Goal: Find specific page/section: Find specific page/section

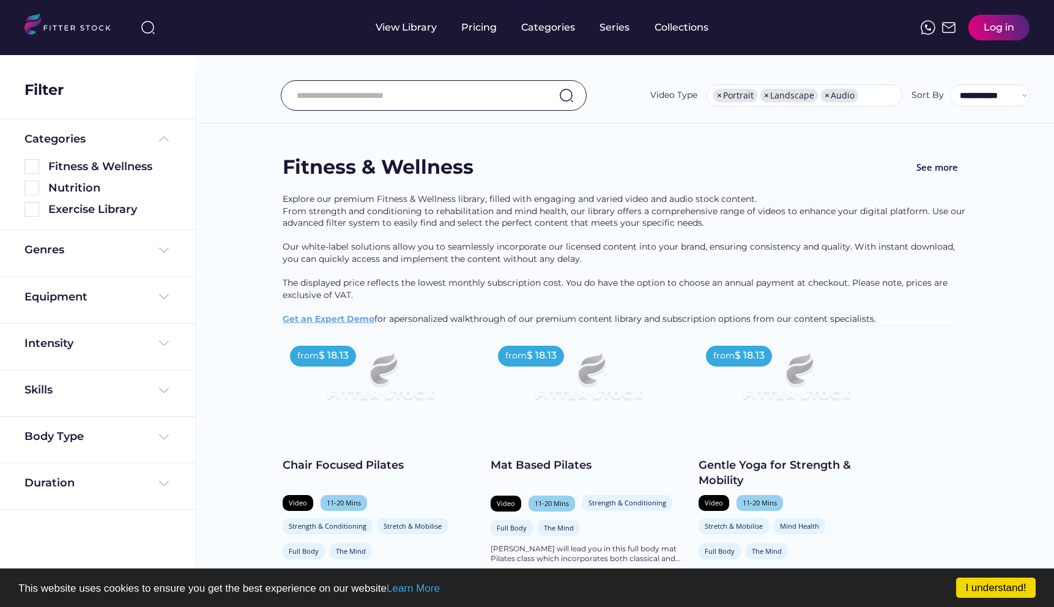
select select "**********"
click at [316, 101] on input "input" at bounding box center [418, 96] width 243 height 26
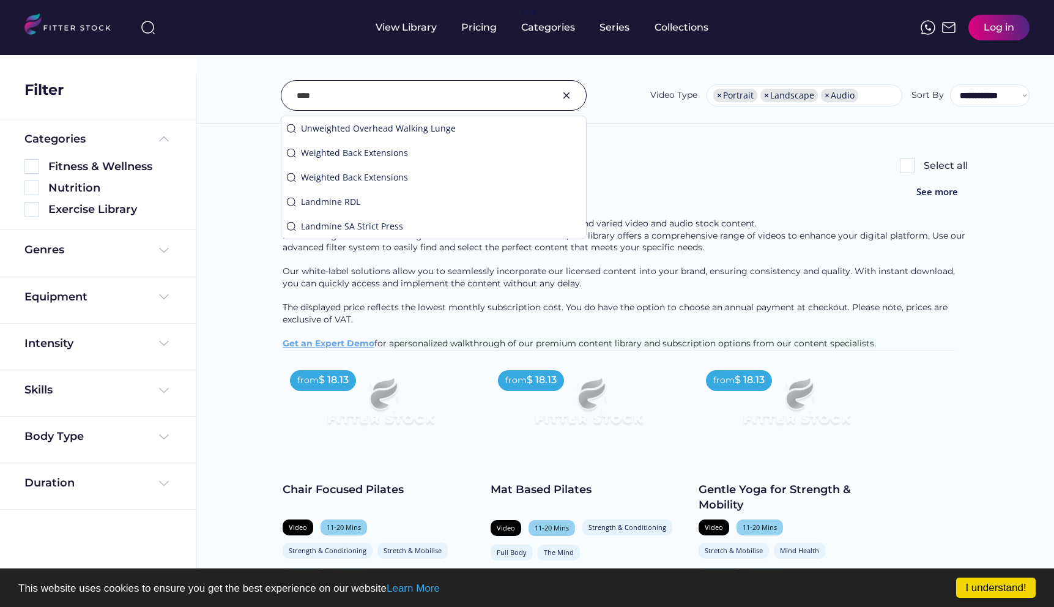
click at [664, 168] on div "Found 258 videos Select all" at bounding box center [625, 166] width 685 height 24
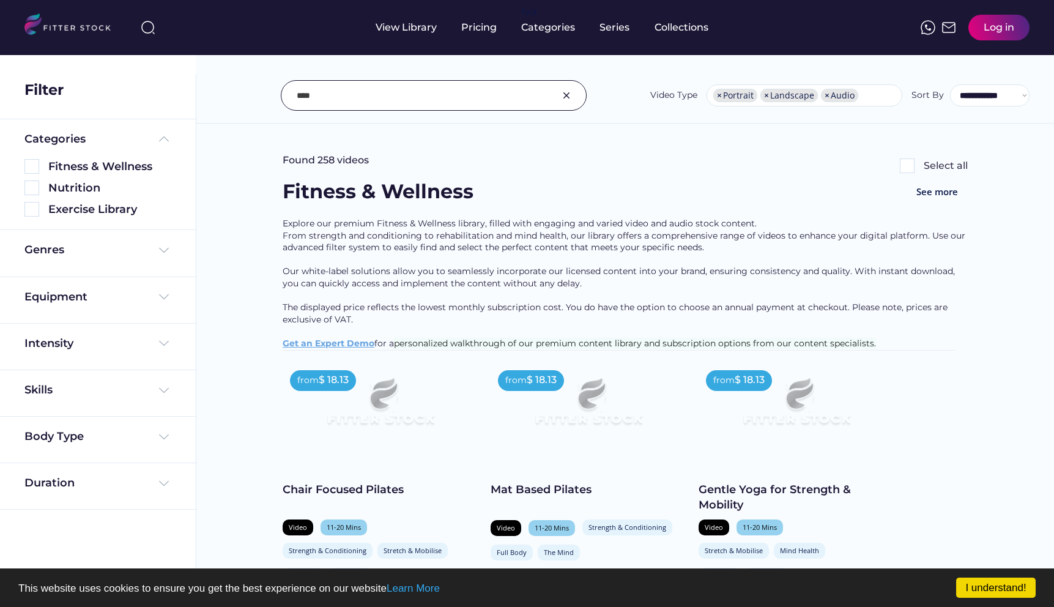
click at [402, 97] on input "input" at bounding box center [418, 96] width 243 height 26
click at [91, 298] on div "Equipment" at bounding box center [97, 296] width 147 height 15
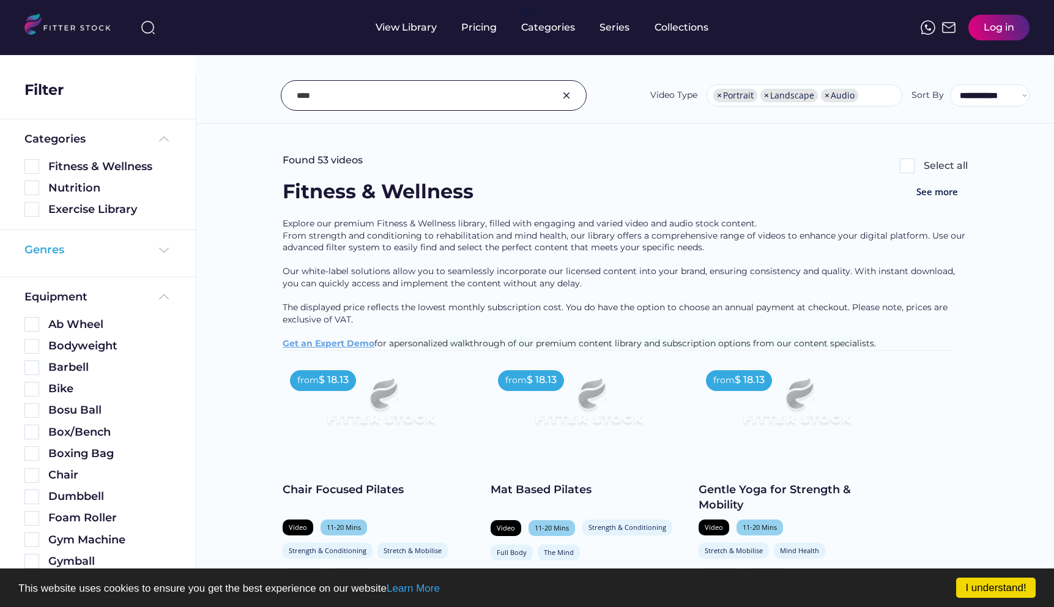
click at [152, 244] on div "Genres" at bounding box center [97, 249] width 147 height 15
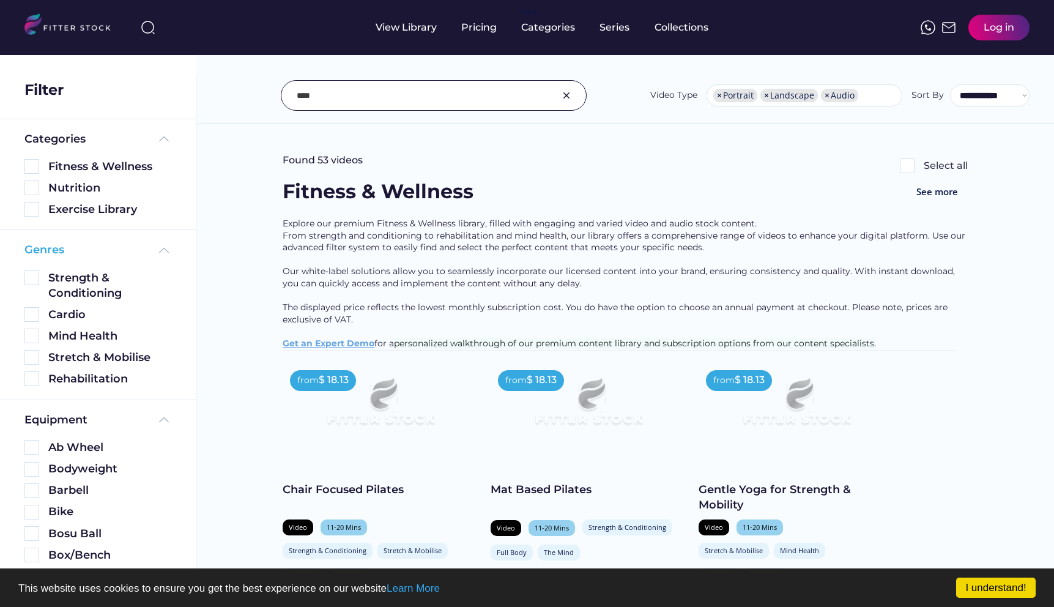
scroll to position [629, 0]
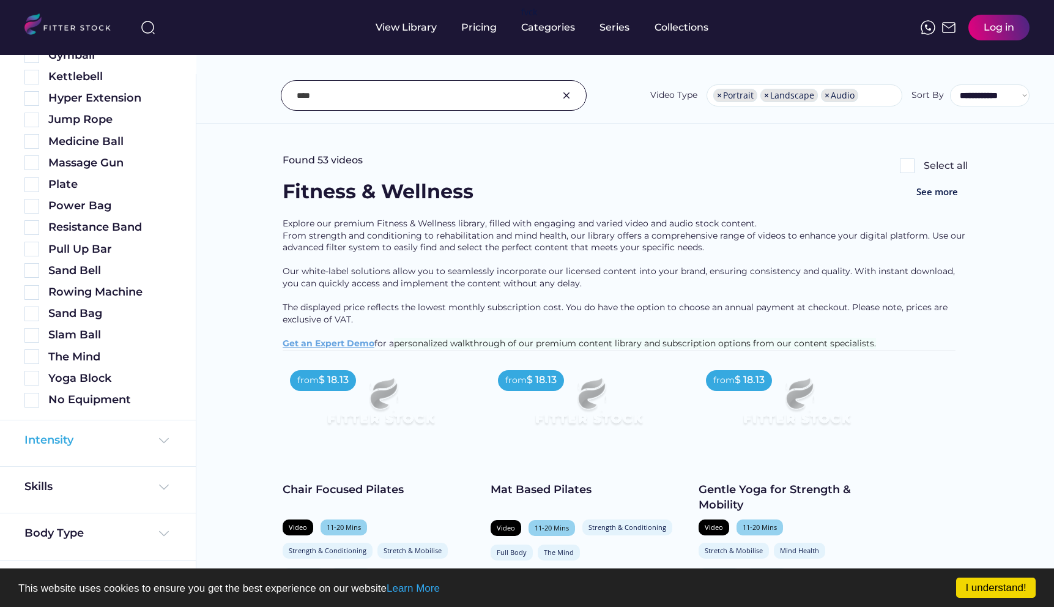
click at [102, 442] on div "Intensity" at bounding box center [97, 439] width 147 height 15
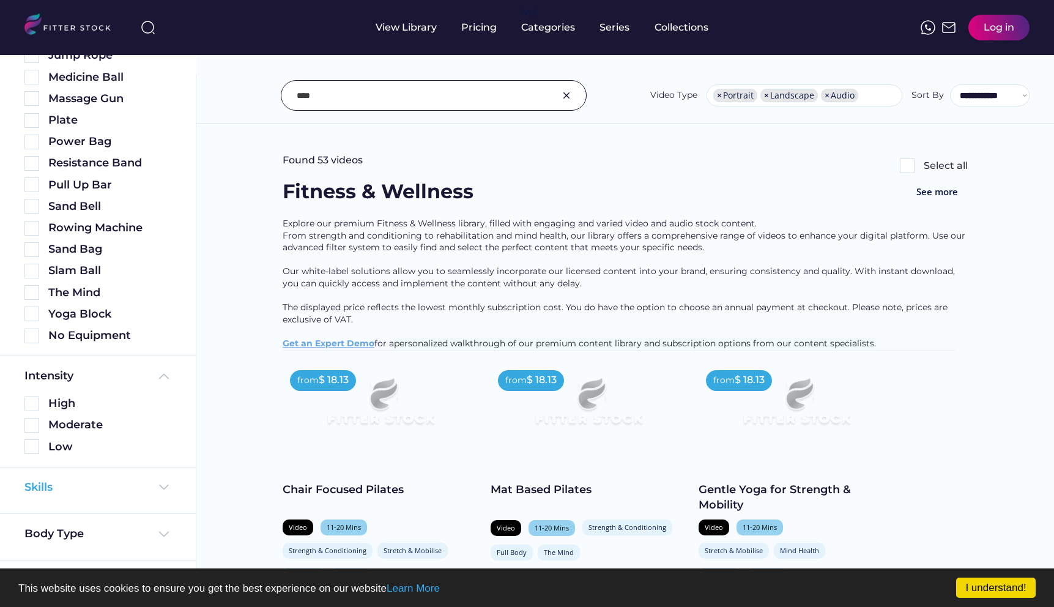
click at [98, 486] on div "Skills" at bounding box center [97, 486] width 147 height 15
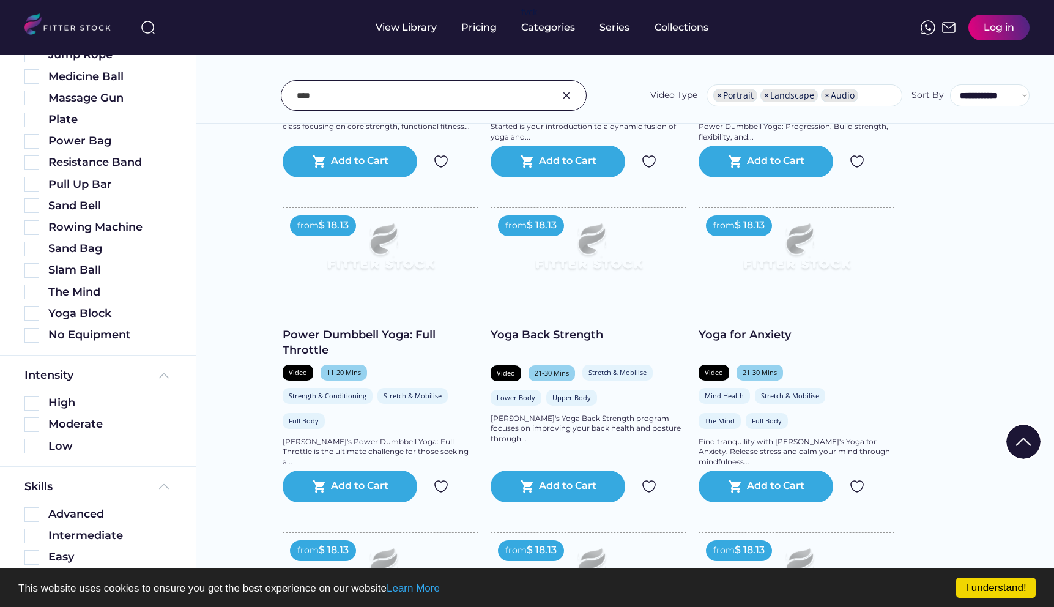
scroll to position [758, 0]
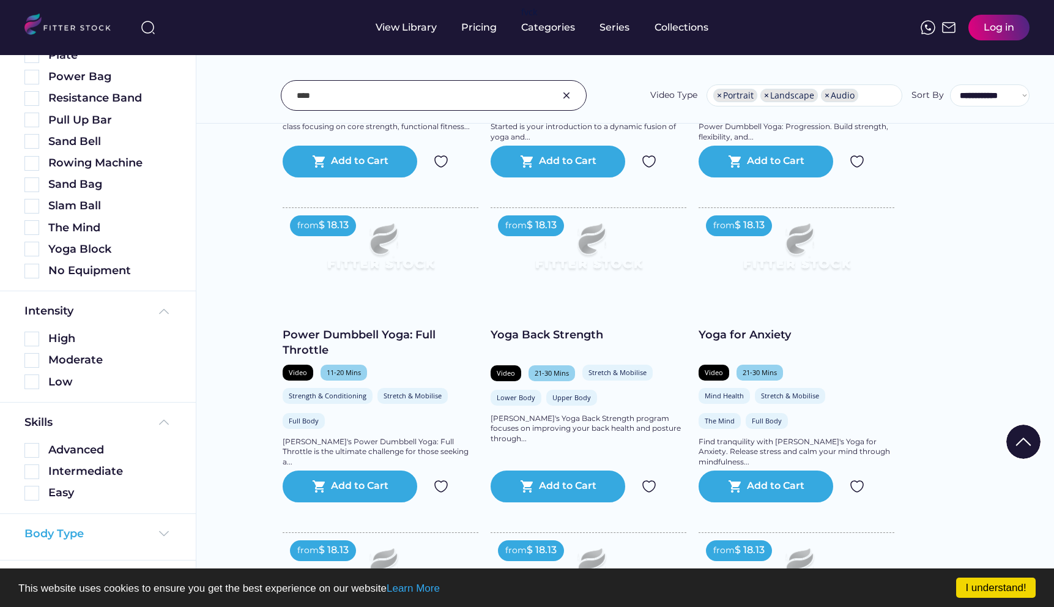
click at [137, 530] on div "Body Type" at bounding box center [97, 533] width 147 height 15
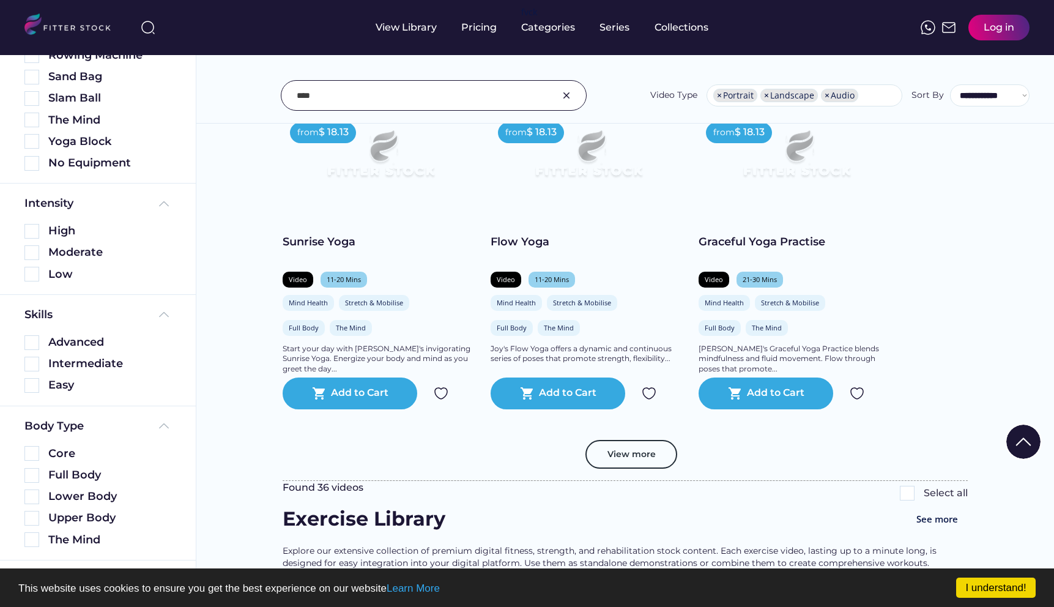
scroll to position [1440, 0]
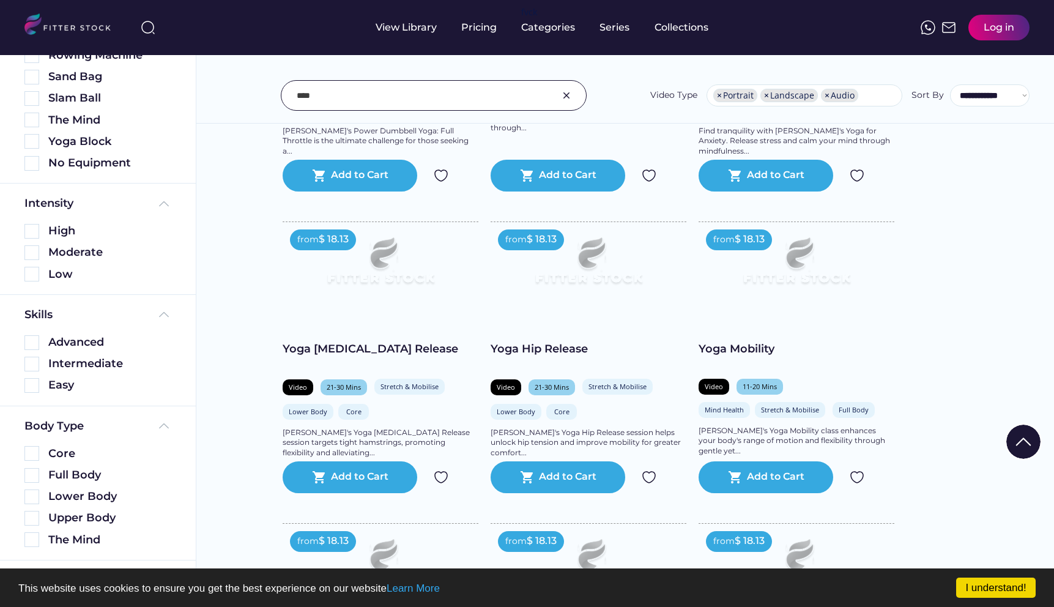
click at [380, 92] on input "input" at bounding box center [418, 96] width 243 height 26
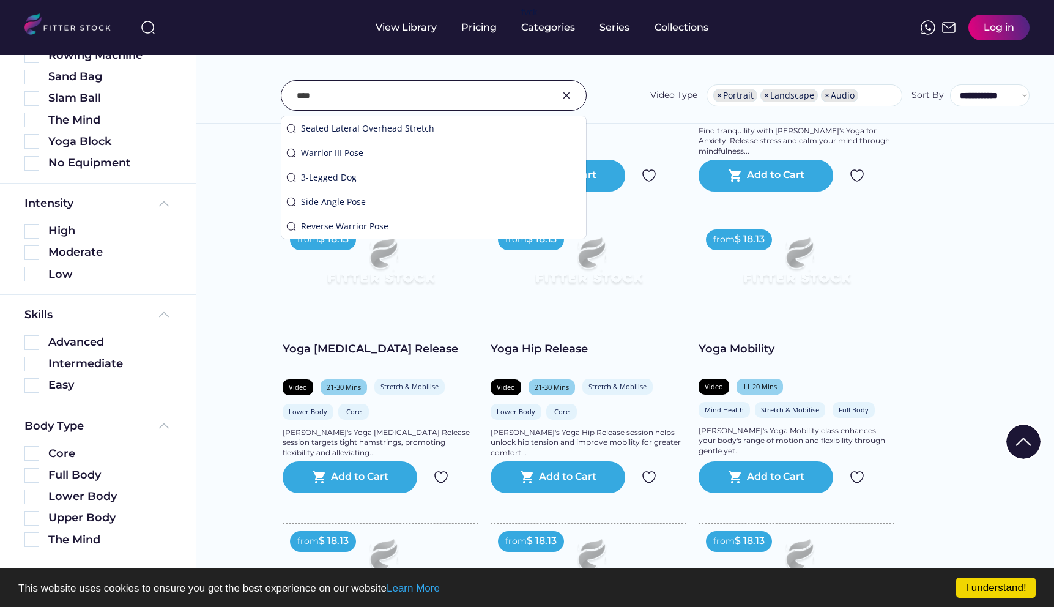
type input "*"
type input "**********"
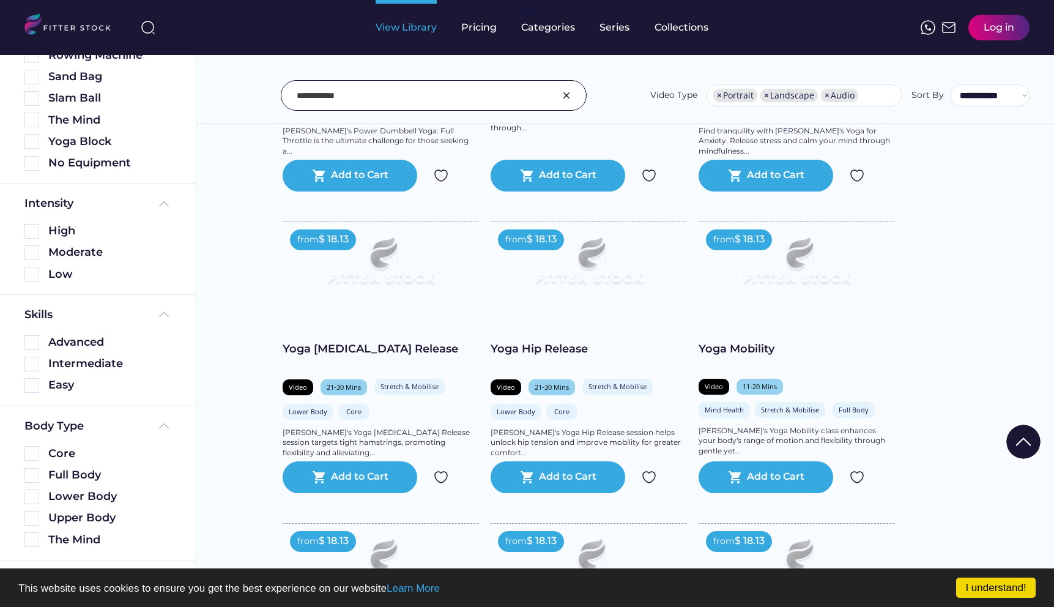
click at [401, 29] on div "View Library" at bounding box center [406, 27] width 61 height 13
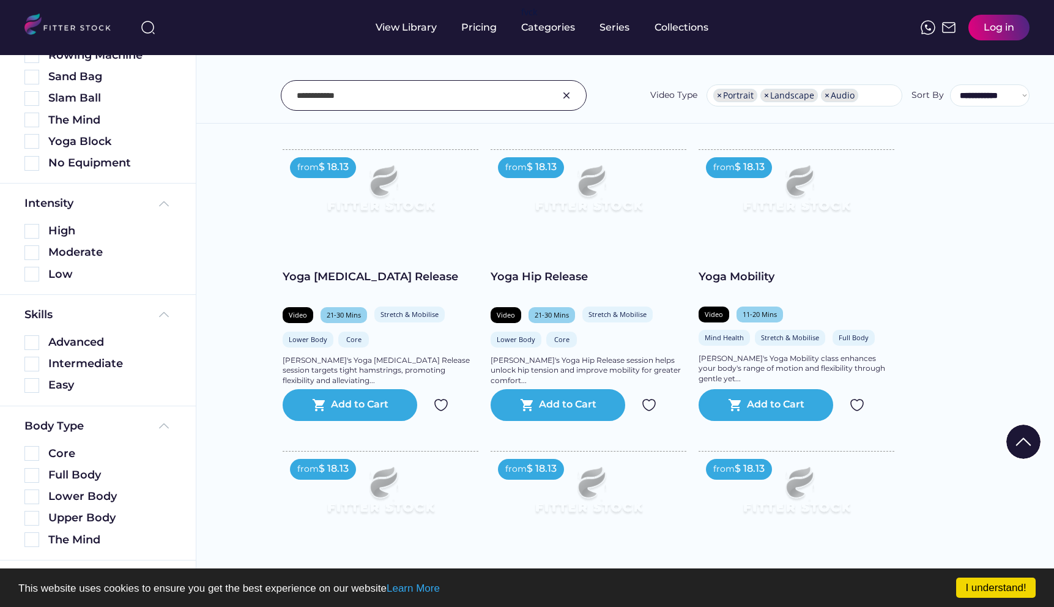
scroll to position [1515, 0]
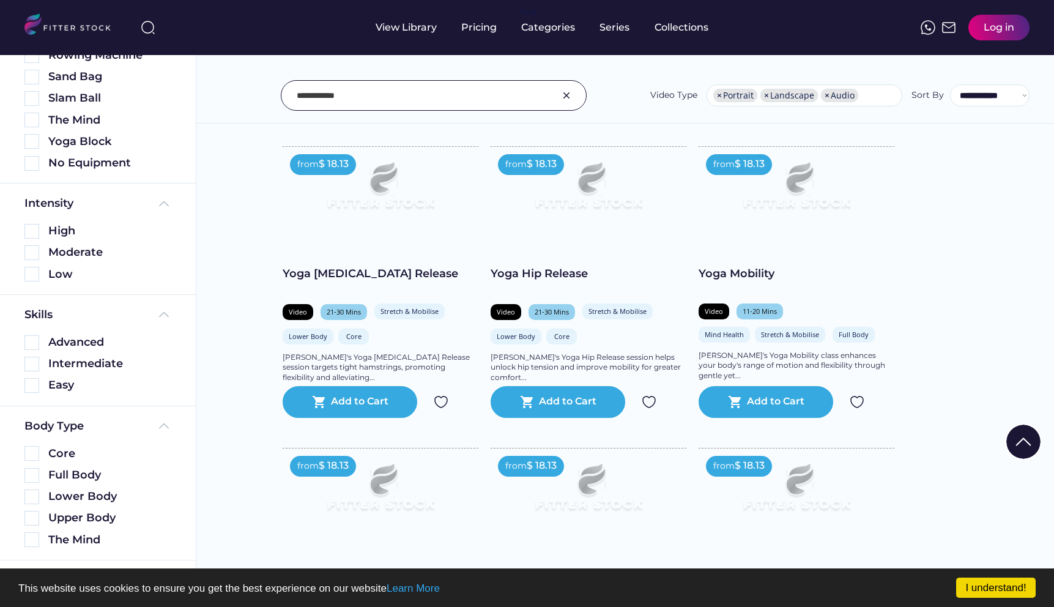
click at [724, 235] on img at bounding box center [796, 191] width 157 height 88
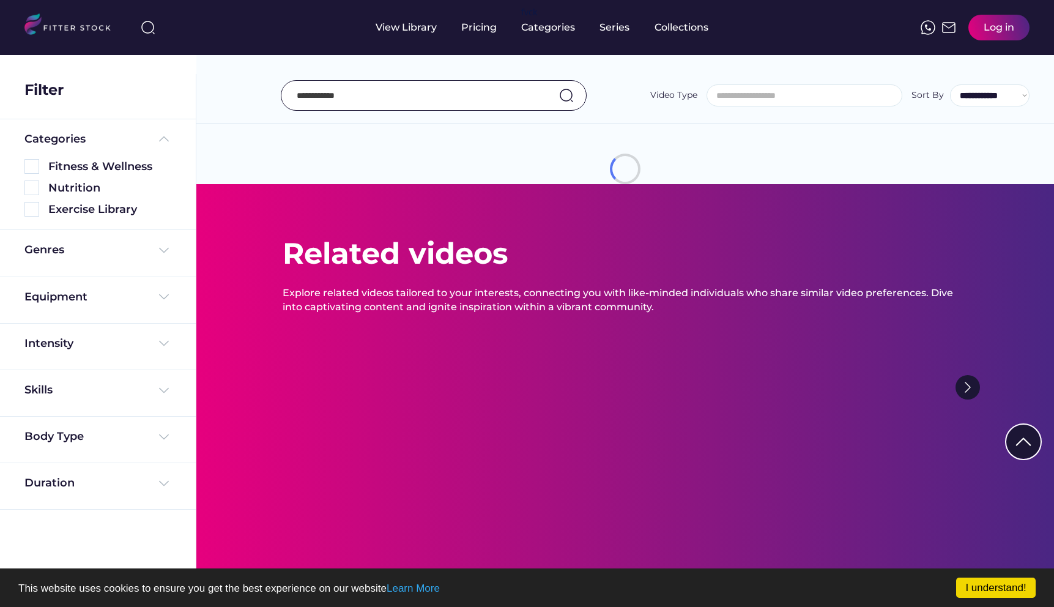
select select "**********"
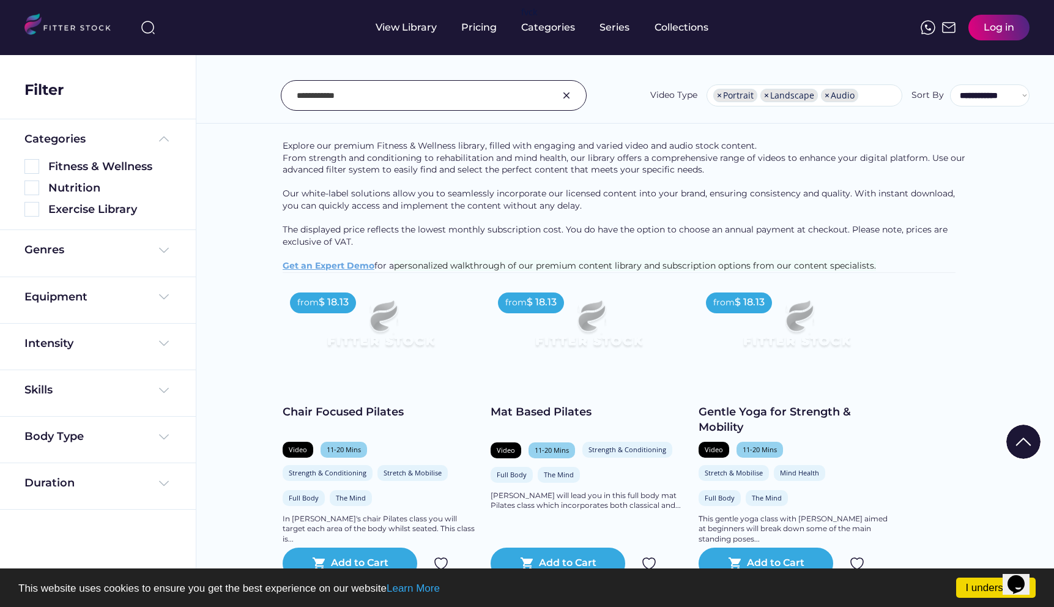
scroll to position [14, 0]
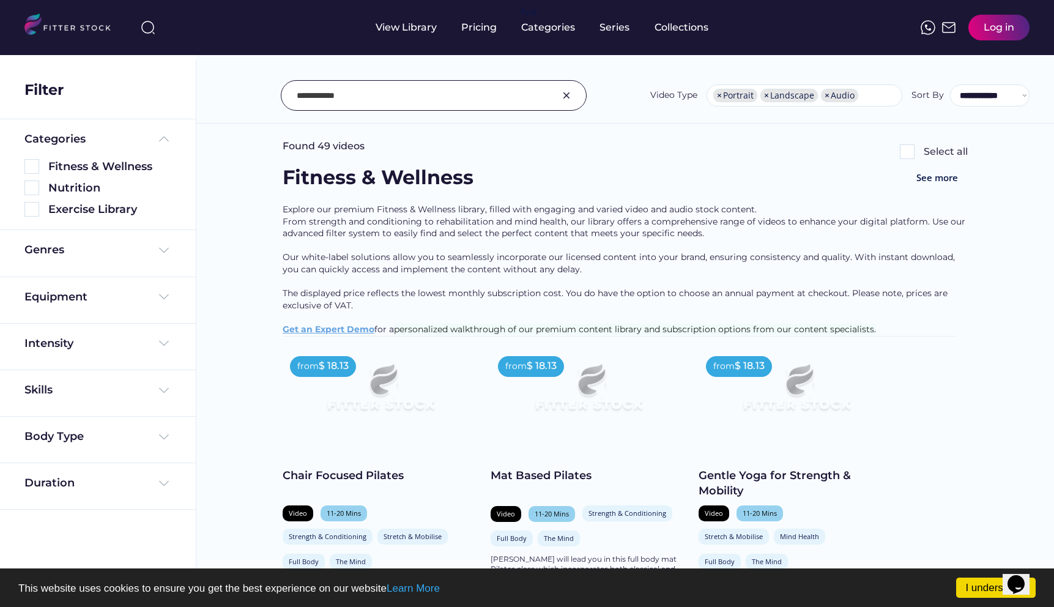
click at [770, 95] on li "× Landscape" at bounding box center [788, 95] width 57 height 13
click at [766, 93] on span "×" at bounding box center [766, 95] width 5 height 9
select select "**********"
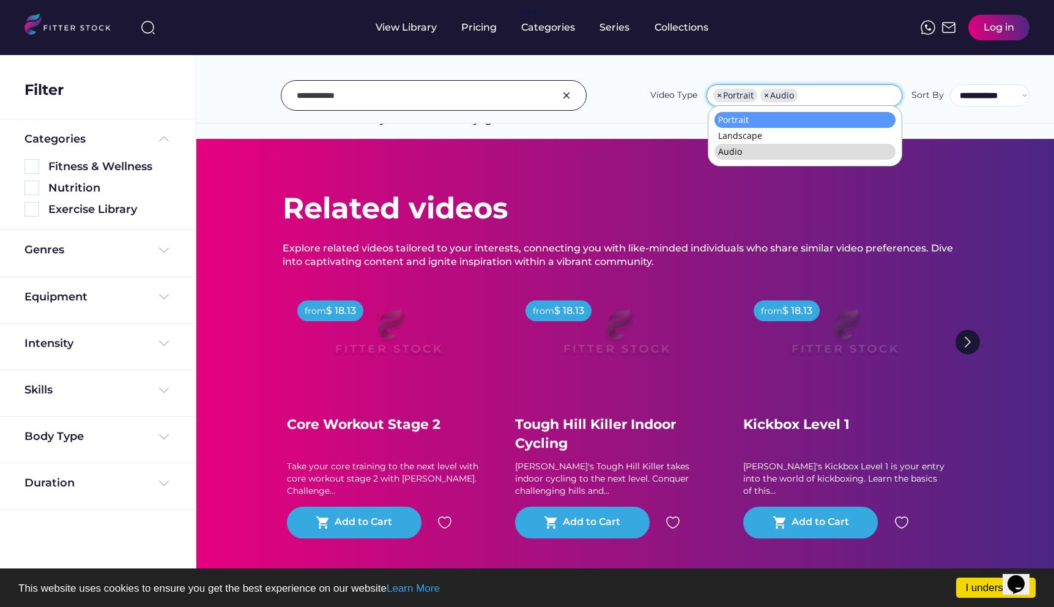
click at [779, 47] on div "View Library Pricing fvck Categories Series Collections Log in" at bounding box center [526, 27] width 1005 height 55
